Goal: Communication & Community: Answer question/provide support

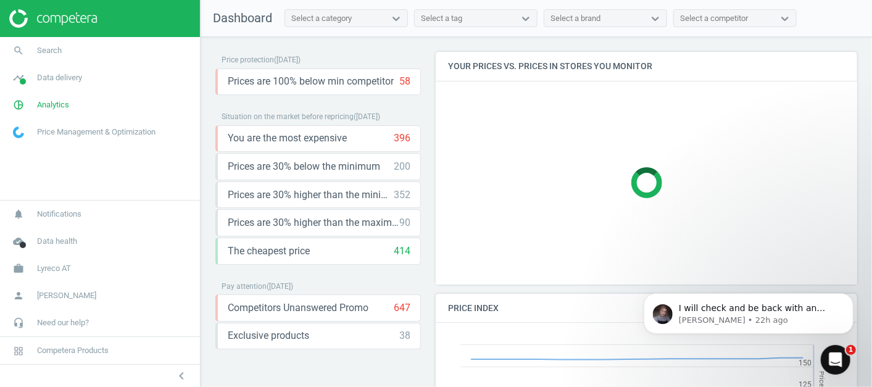
scroll to position [305, 433]
click at [841, 359] on icon "Open Intercom Messenger" at bounding box center [836, 359] width 20 height 20
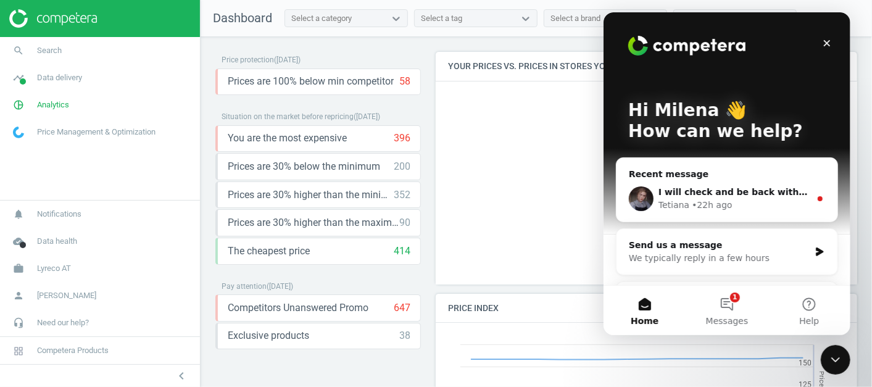
scroll to position [0, 0]
click at [732, 182] on div "I will check and be back with an update. Tetiana • 22h ago" at bounding box center [726, 199] width 221 height 46
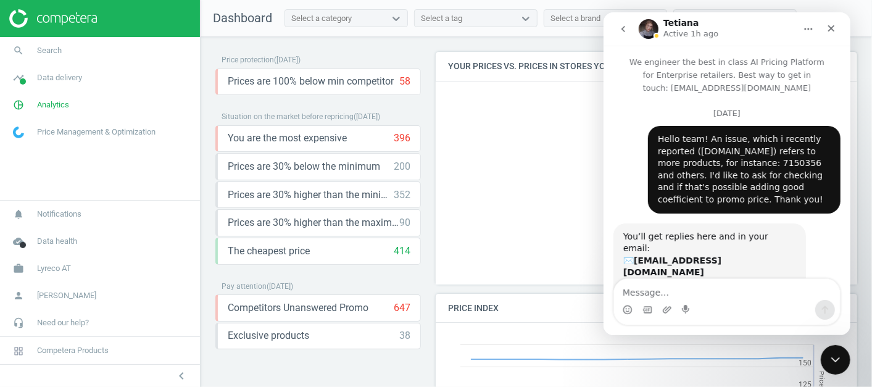
scroll to position [79, 0]
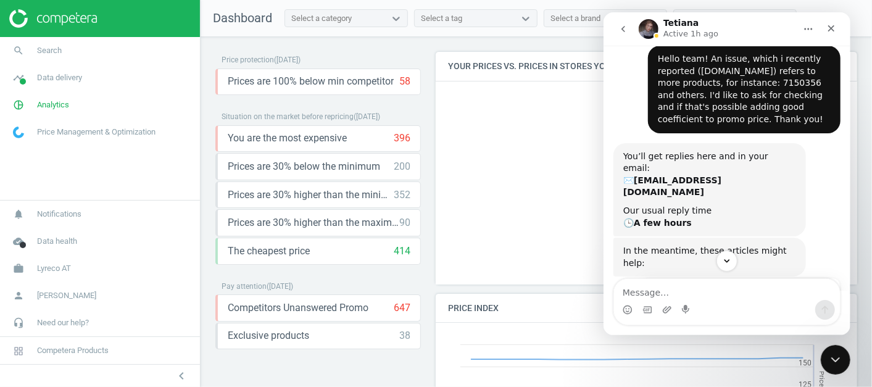
click at [624, 32] on icon "go back" at bounding box center [623, 29] width 10 height 10
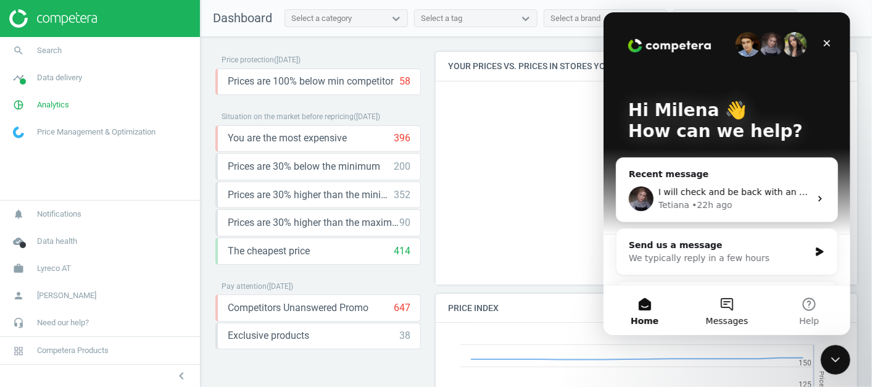
click at [720, 291] on button "Messages" at bounding box center [726, 310] width 82 height 49
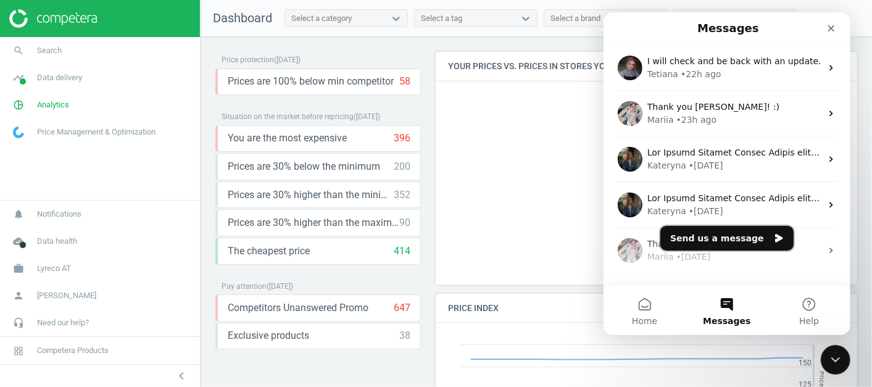
click at [713, 242] on button "Send us a message" at bounding box center [726, 238] width 133 height 25
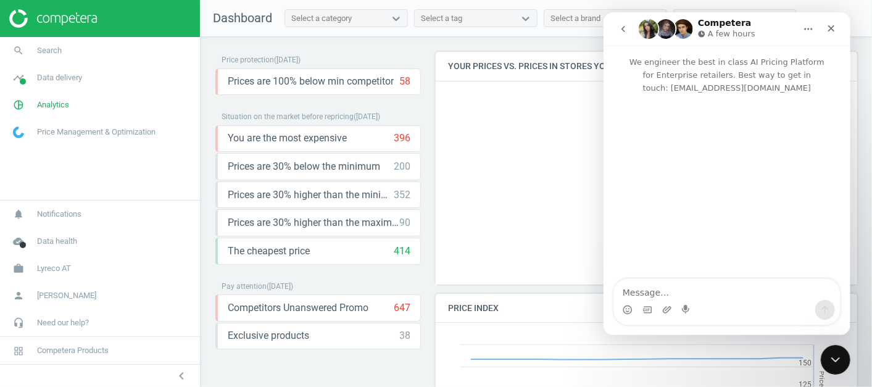
type textarea "H"
click at [67, 66] on link "timeline Data delivery" at bounding box center [100, 77] width 200 height 27
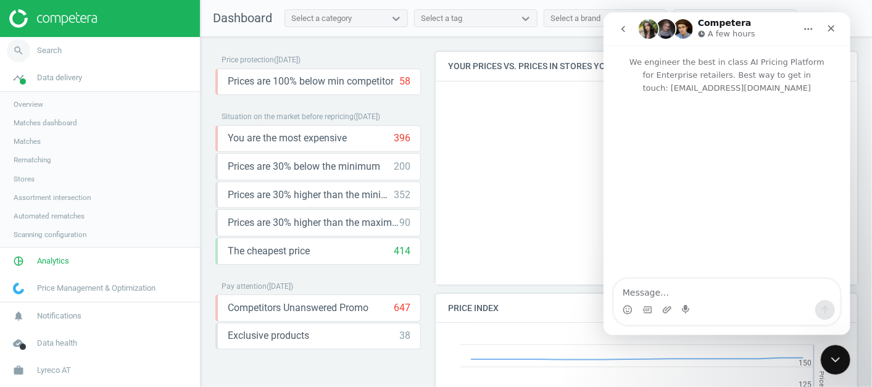
click at [62, 45] on link "search Search" at bounding box center [100, 50] width 200 height 27
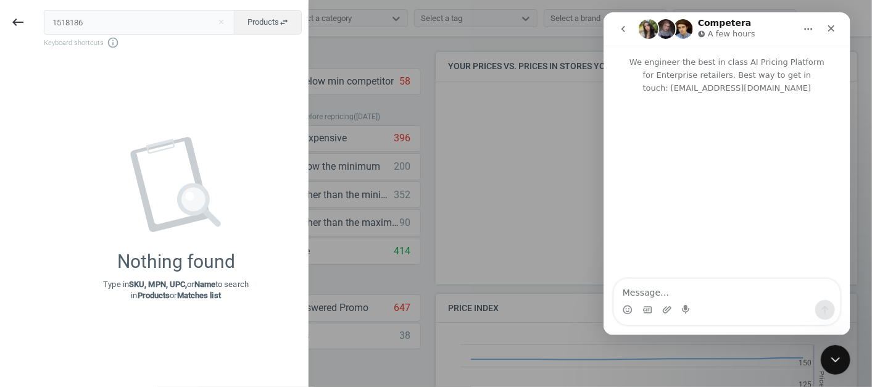
type input "1518186"
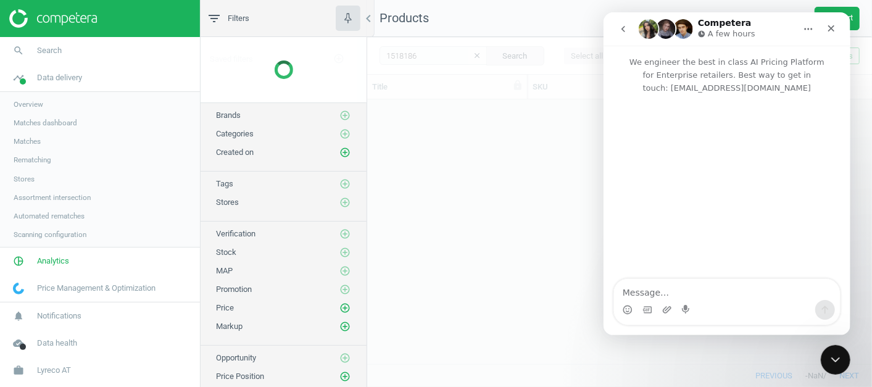
scroll to position [243, 495]
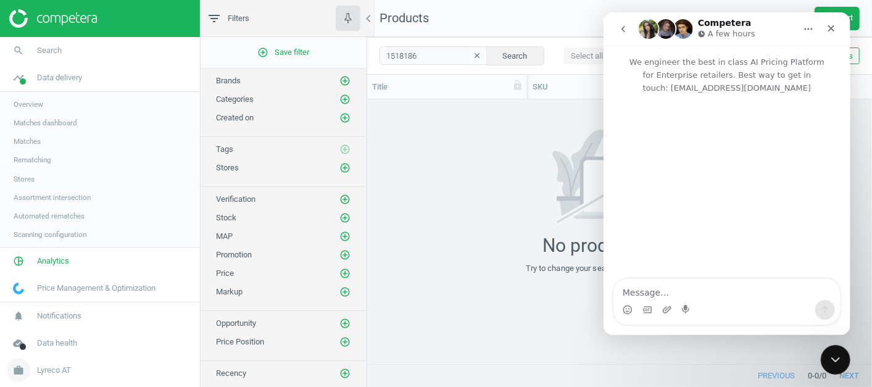
click at [68, 368] on span "Lyreco AT" at bounding box center [54, 370] width 34 height 11
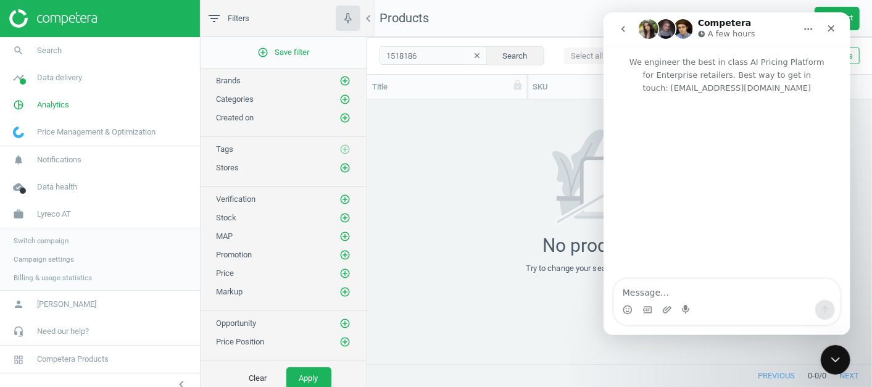
click at [52, 240] on span "Switch campaign" at bounding box center [41, 241] width 55 height 10
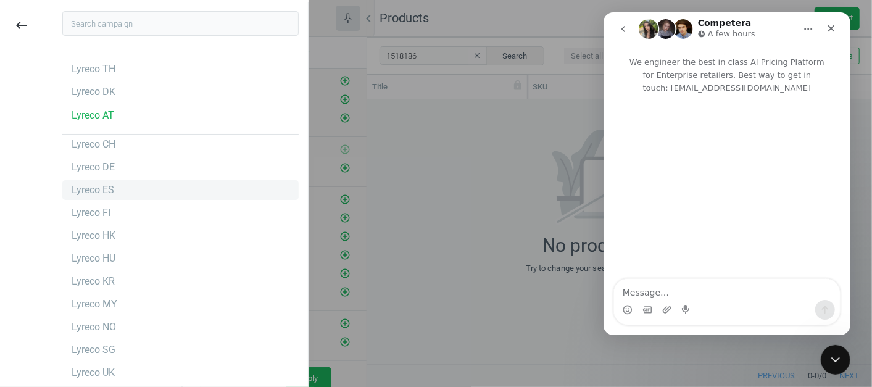
scroll to position [0, 0]
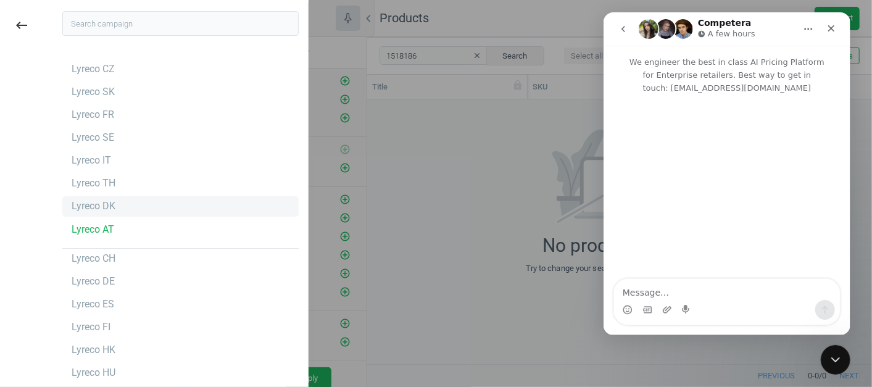
click at [105, 208] on div "Lyreco DK" at bounding box center [94, 206] width 44 height 14
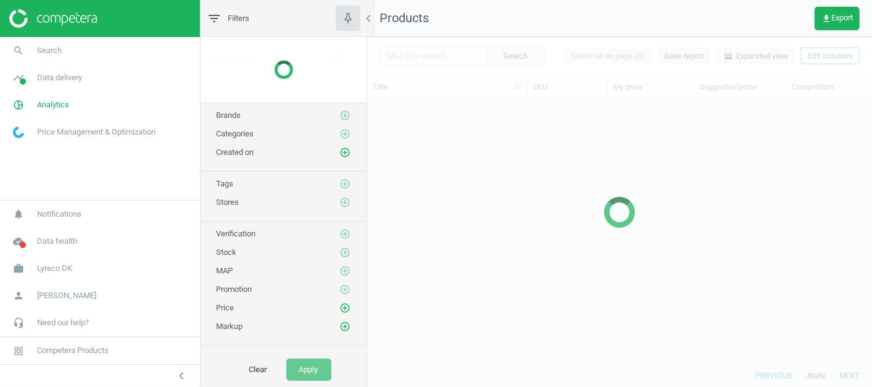
scroll to position [243, 495]
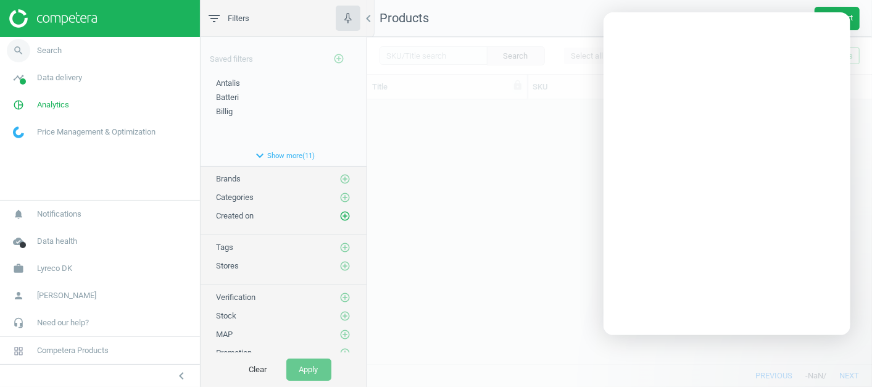
click at [88, 53] on link "search Search" at bounding box center [100, 50] width 200 height 27
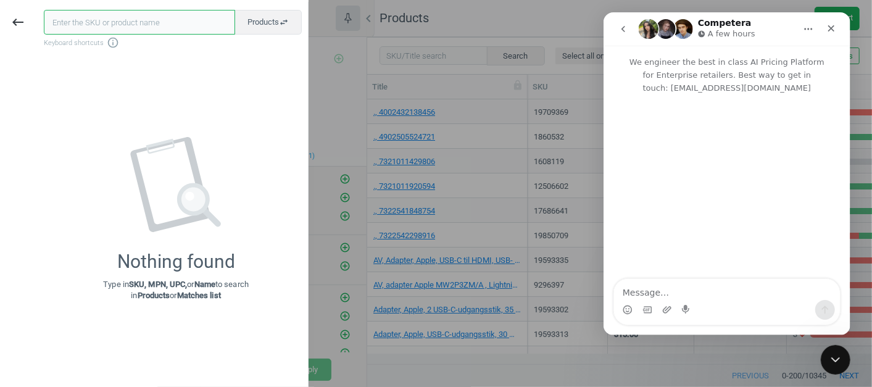
click at [83, 28] on input "text" at bounding box center [139, 22] width 191 height 25
type input "1518186"
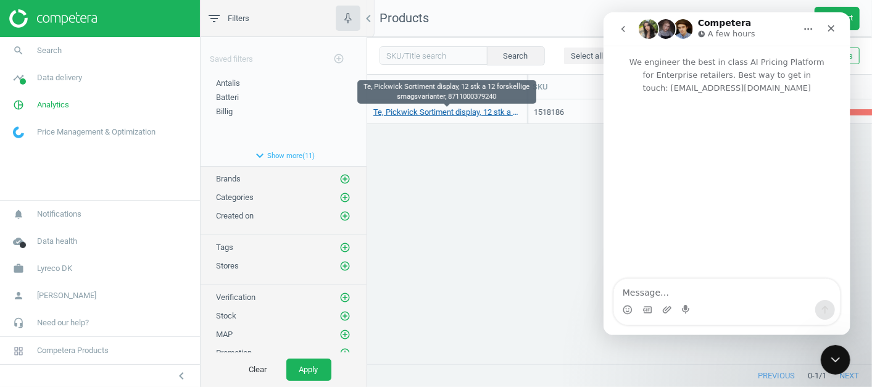
click at [414, 115] on link "Te, Pickwick Sortiment display, 12 stk a 12 forskellige smagsvarianter, 8711000…" at bounding box center [448, 112] width 148 height 11
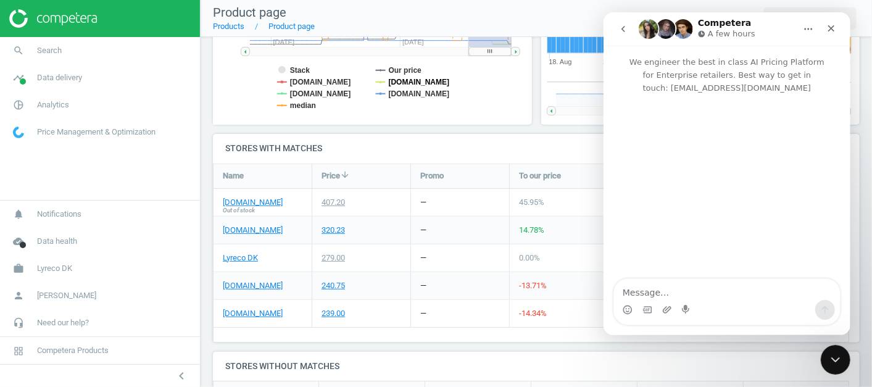
scroll to position [324, 0]
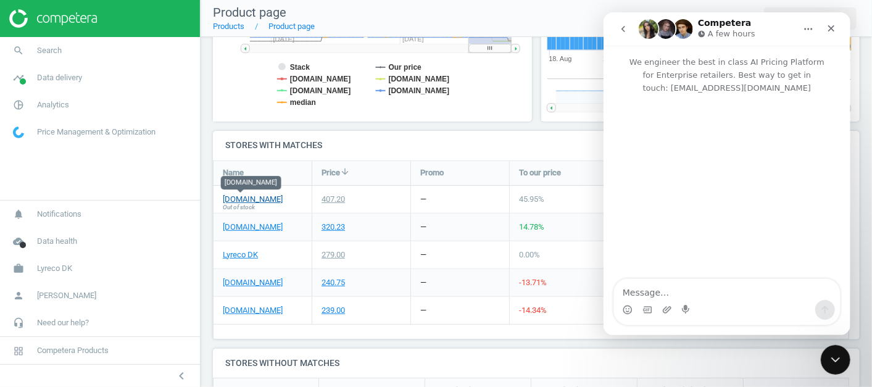
click at [246, 198] on link "[DOMAIN_NAME]" at bounding box center [253, 199] width 60 height 11
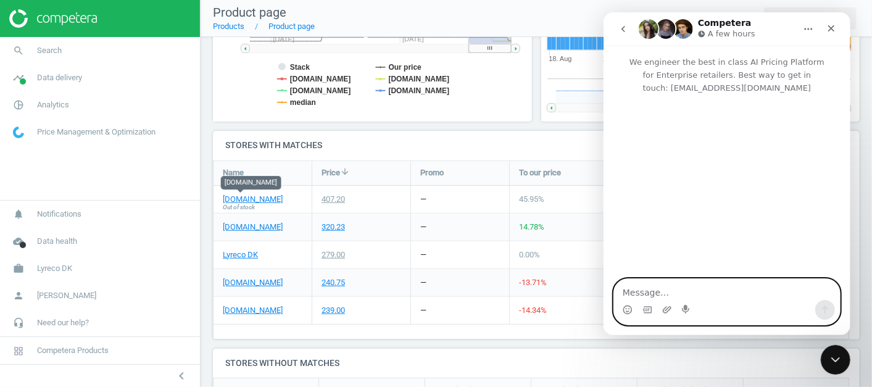
click at [652, 290] on textarea "Message…" at bounding box center [727, 289] width 226 height 21
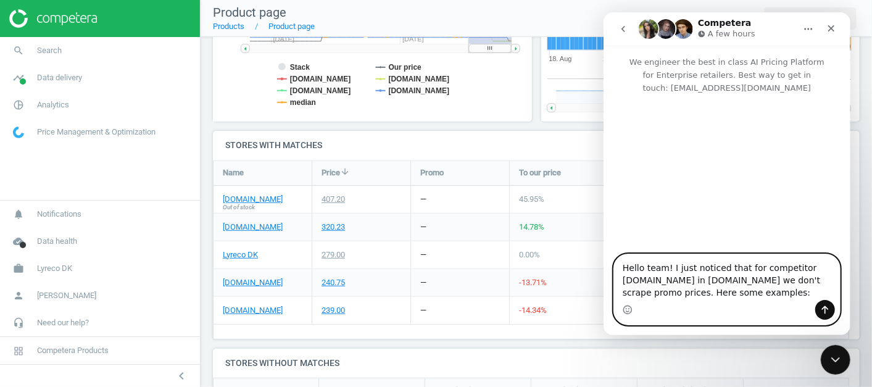
paste textarea "1518186"
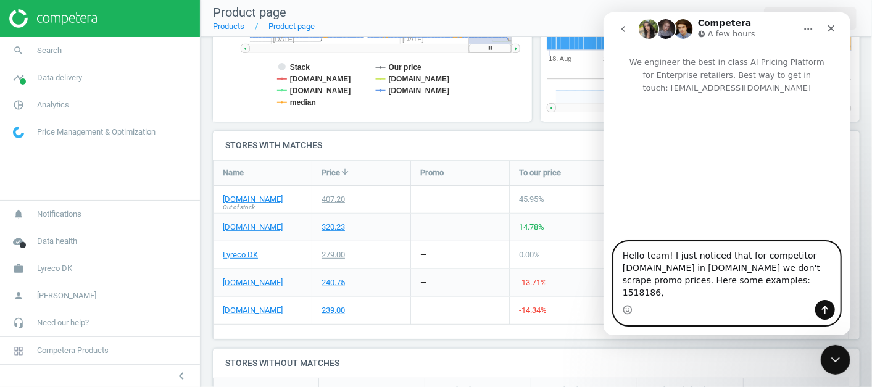
paste textarea "6350874"
click at [750, 271] on textarea "Hello team! I just noticed that for competitor [DOMAIN_NAME] in [DOMAIN_NAME] w…" at bounding box center [727, 271] width 226 height 58
click at [689, 291] on textarea "Hello team! I just noticed that for some products from competitor [DOMAIN_NAME]…" at bounding box center [727, 271] width 226 height 58
drag, startPoint x: 830, startPoint y: 270, endPoint x: 809, endPoint y: 269, distance: 21.0
click at [809, 269] on textarea "Hello team! I just noticed that for some products from competitor [DOMAIN_NAME]…" at bounding box center [727, 271] width 226 height 58
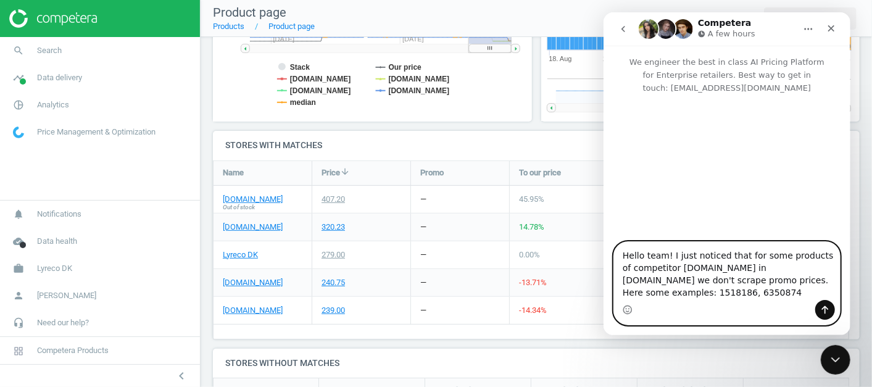
click at [718, 296] on textarea "Hello team! I just noticed that for some products of competitor [DOMAIN_NAME] i…" at bounding box center [727, 271] width 226 height 58
click at [834, 293] on textarea "Hello team! I just noticed that for some products of competitor [DOMAIN_NAME] i…" at bounding box center [727, 271] width 226 height 58
paste textarea "10079464"
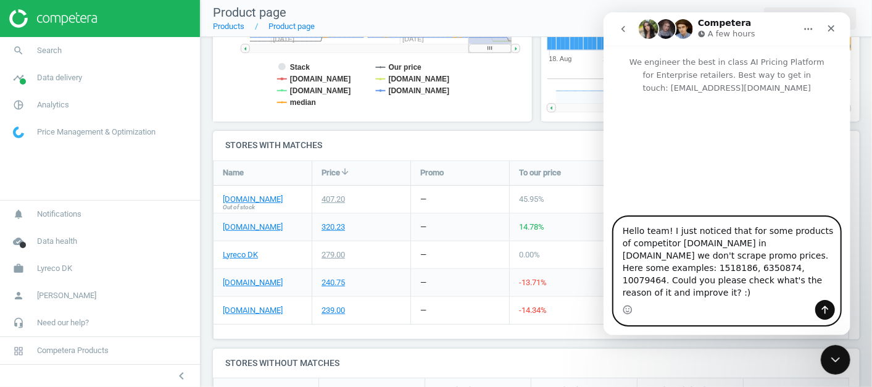
drag, startPoint x: 628, startPoint y: 296, endPoint x: 823, endPoint y: 275, distance: 196.2
click at [823, 275] on textarea "Hello team! I just noticed that for some products of competitor [DOMAIN_NAME] i…" at bounding box center [727, 258] width 226 height 83
drag, startPoint x: 623, startPoint y: 243, endPoint x: 697, endPoint y: 288, distance: 86.7
click at [697, 288] on textarea "Hello team! I just noticed that for some products of competitor [DOMAIN_NAME] i…" at bounding box center [727, 258] width 226 height 83
click at [800, 239] on textarea "Hello team! I just noticed that for some products of competitor [DOMAIN_NAME] i…" at bounding box center [727, 258] width 226 height 83
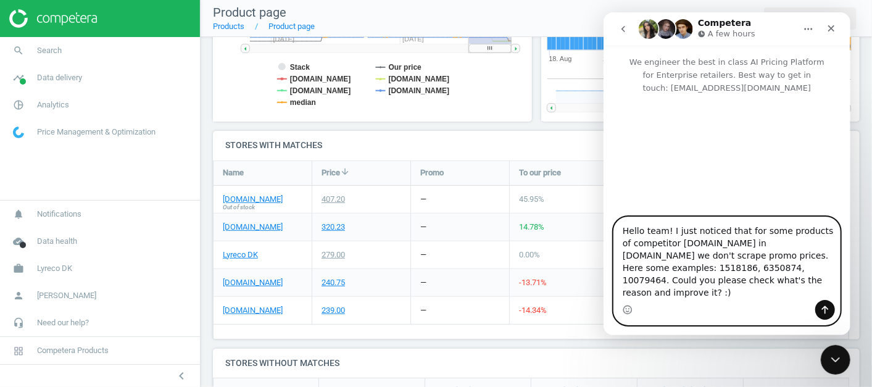
click at [821, 244] on textarea "Hello team! I just noticed that for some products of competitor [DOMAIN_NAME] i…" at bounding box center [727, 258] width 226 height 83
click at [688, 294] on textarea "Hello team! I just noticed that for some products from competitor [DOMAIN_NAME]…" at bounding box center [727, 258] width 226 height 83
type textarea "Hello team! I just noticed that for some products from competitor [DOMAIN_NAME]…"
click at [829, 312] on icon "Send a message…" at bounding box center [825, 310] width 10 height 10
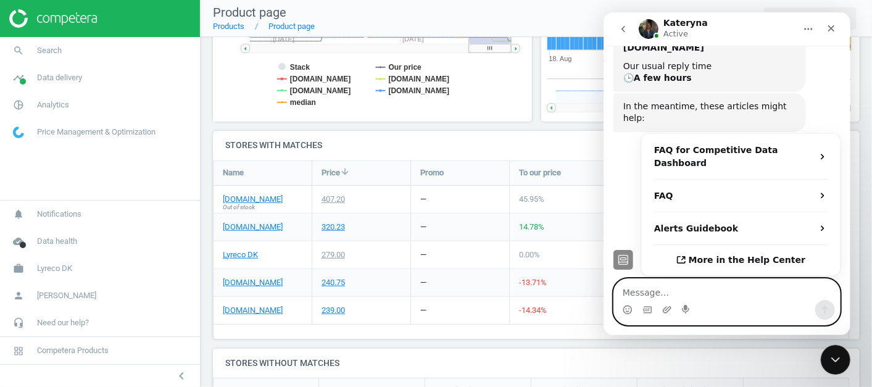
scroll to position [274, 0]
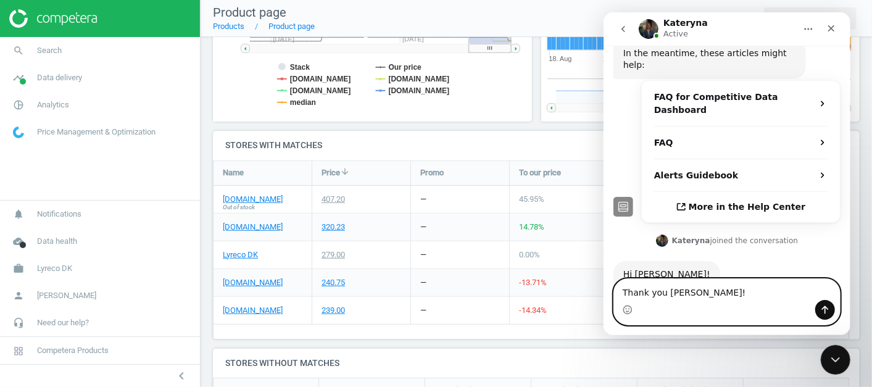
type textarea "Thank you [PERSON_NAME]!!"
